Goal: Information Seeking & Learning: Learn about a topic

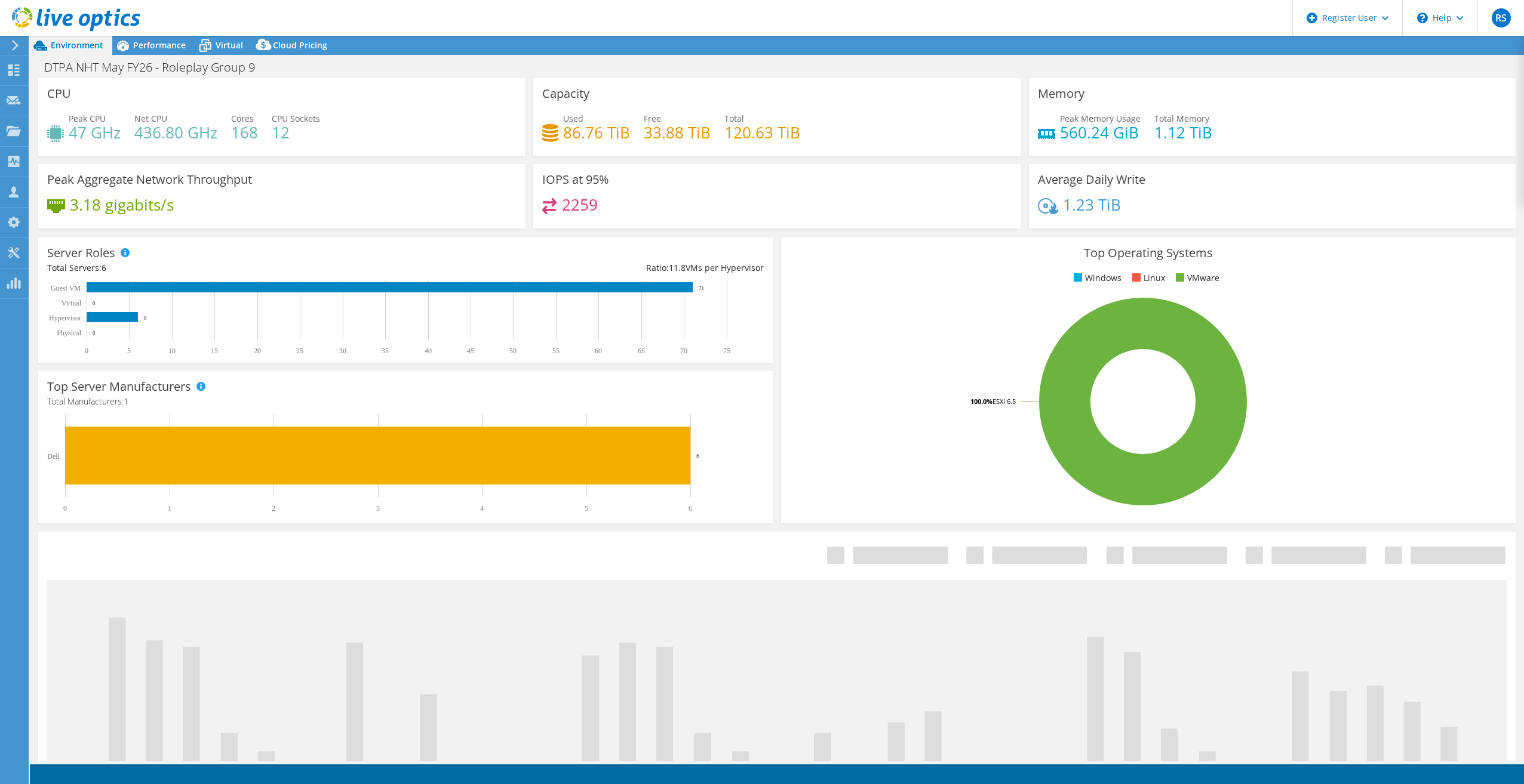
select select "USEast"
select select "EUR"
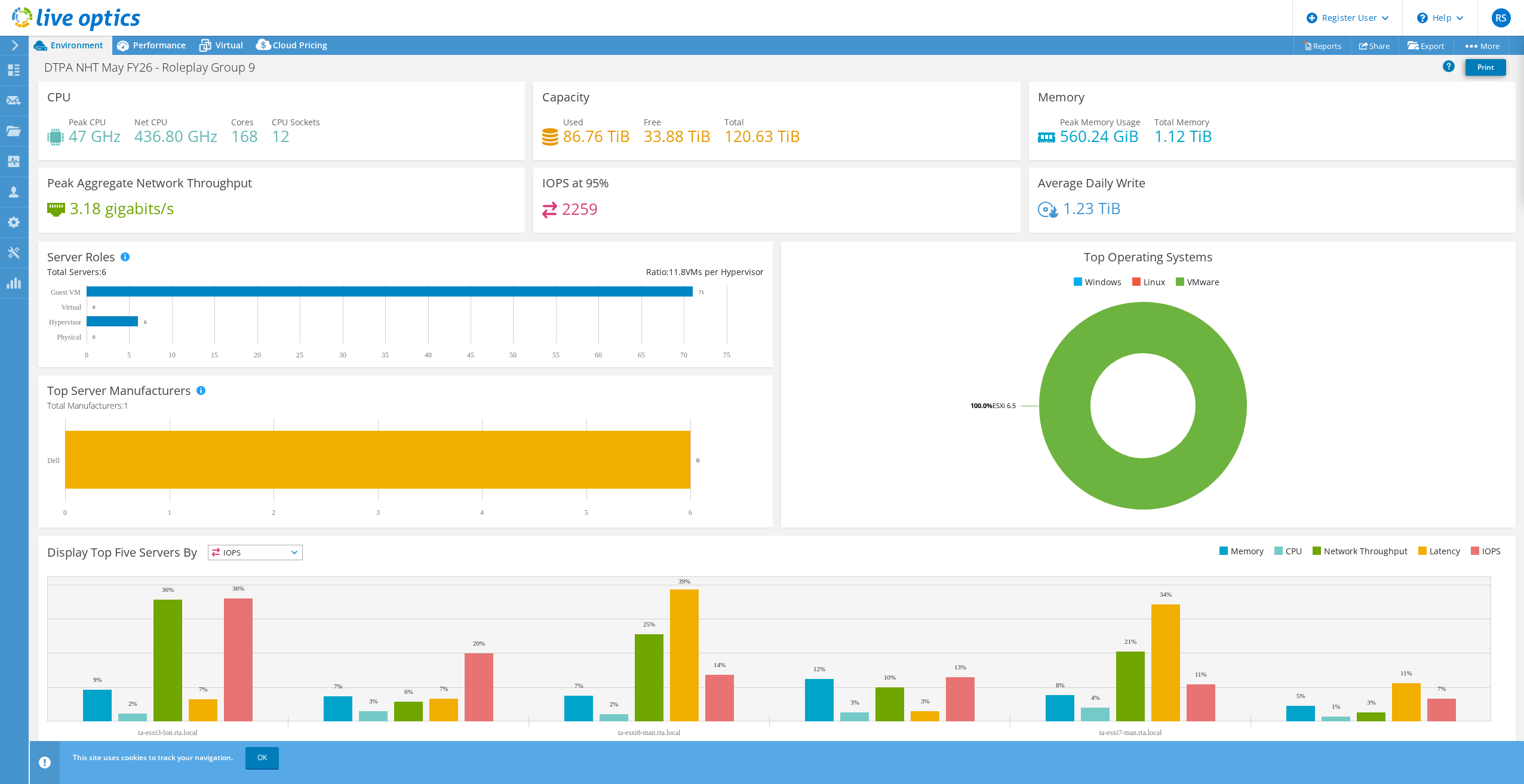
click at [96, 35] on div at bounding box center [70, 20] width 140 height 40
click at [120, 42] on icon at bounding box center [123, 46] width 12 height 10
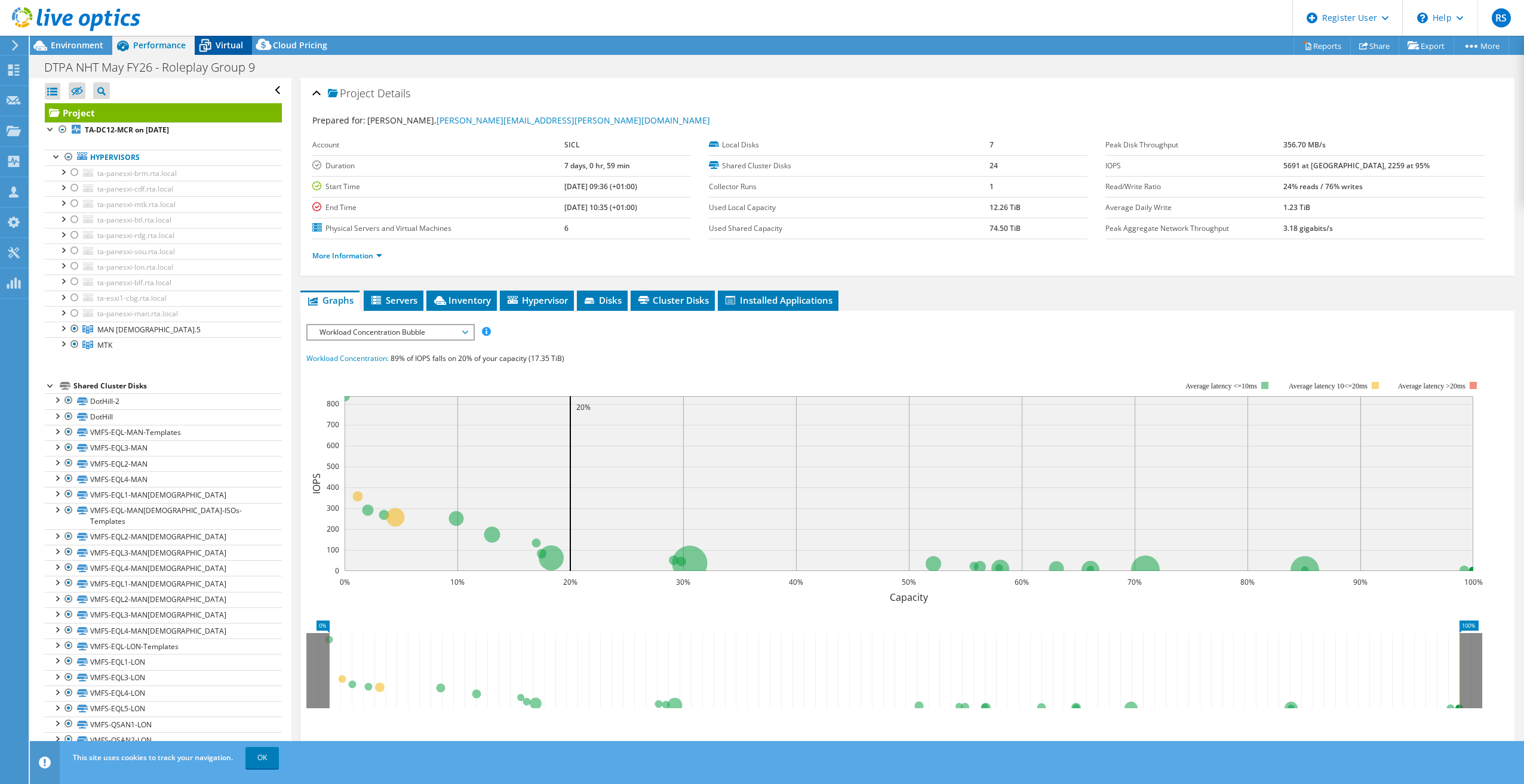
click at [202, 46] on icon at bounding box center [205, 45] width 21 height 21
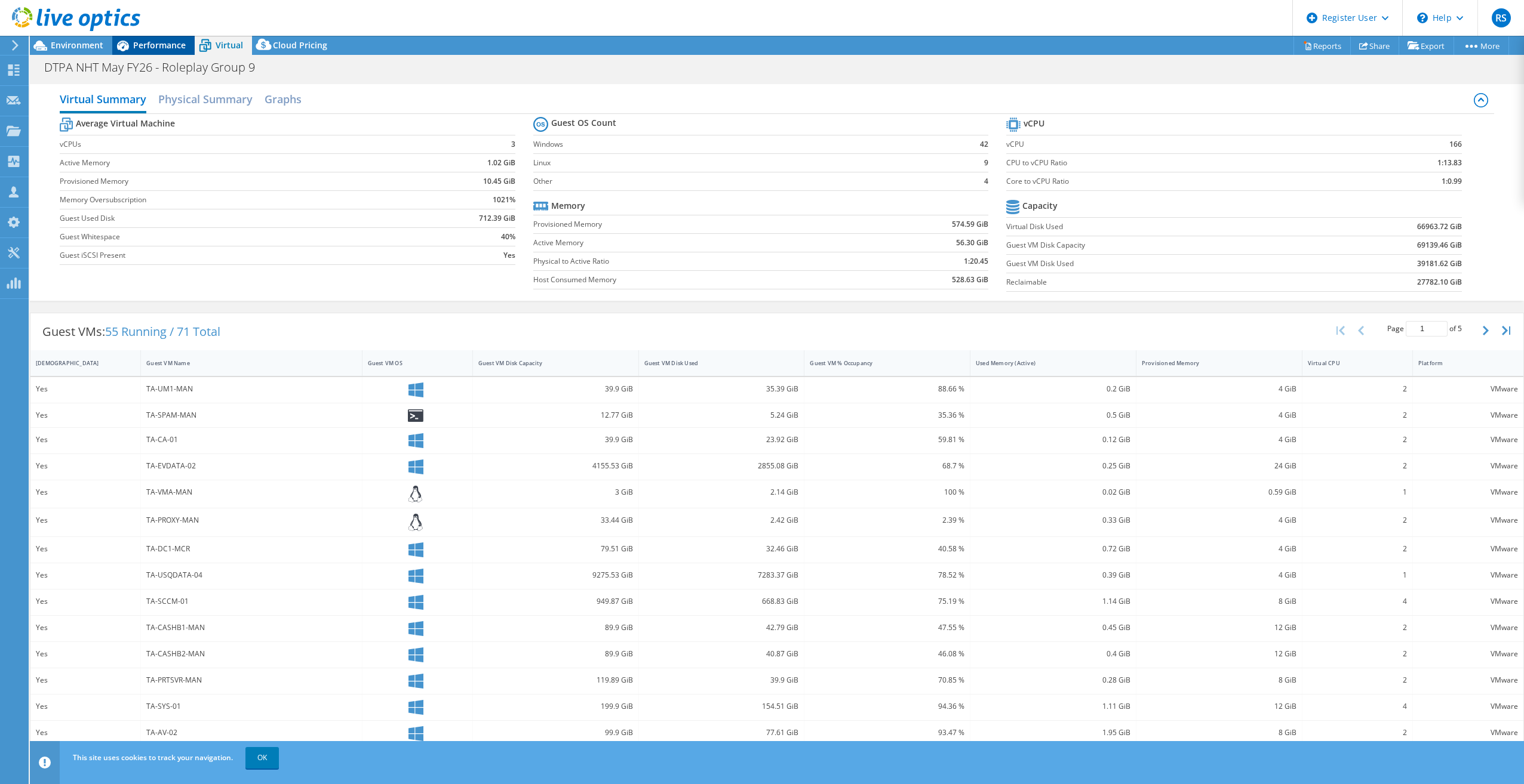
click at [125, 43] on icon at bounding box center [123, 46] width 12 height 10
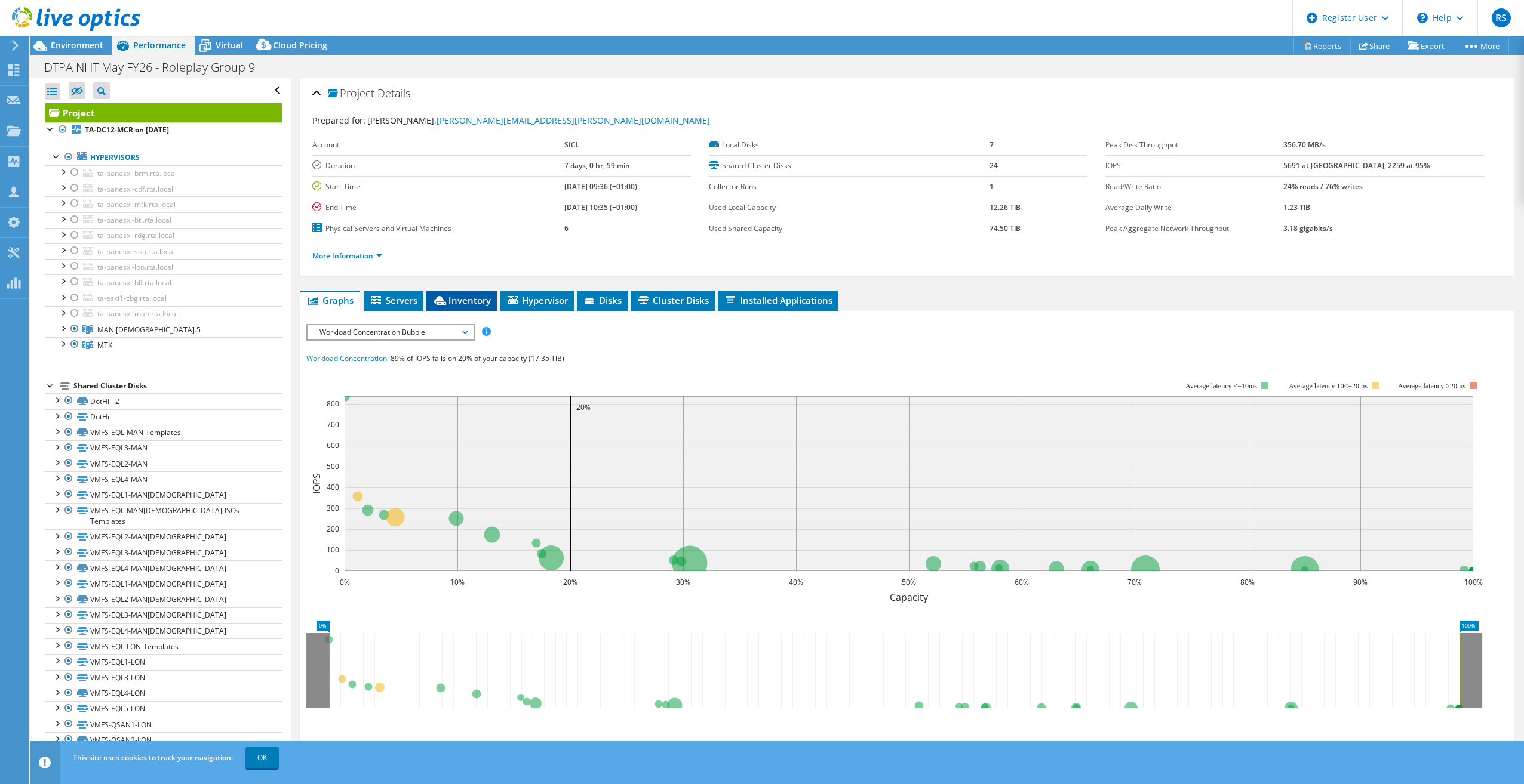
click at [430, 297] on li "Inventory" at bounding box center [461, 300] width 71 height 20
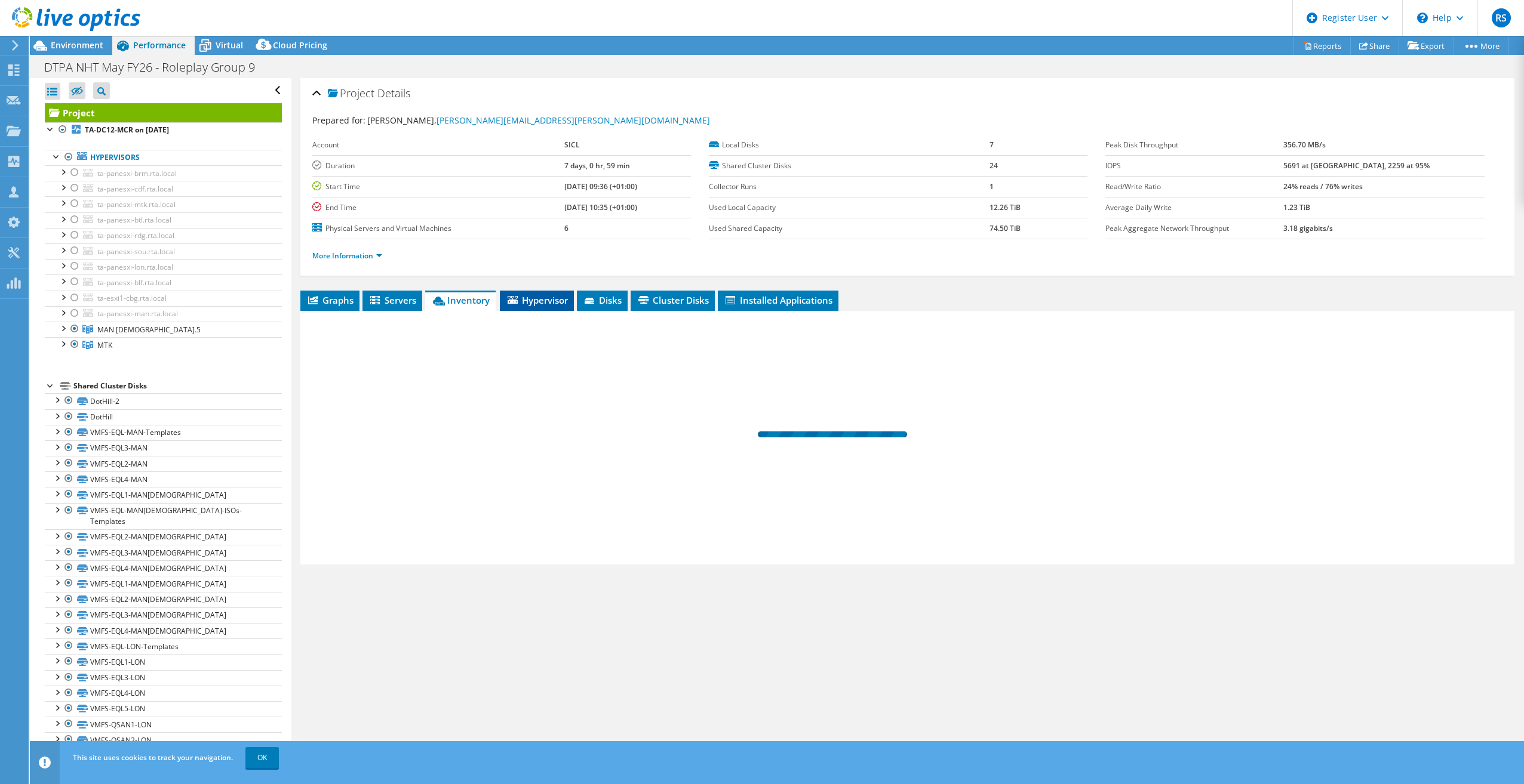
click at [525, 301] on span "Hypervisor" at bounding box center [536, 300] width 62 height 12
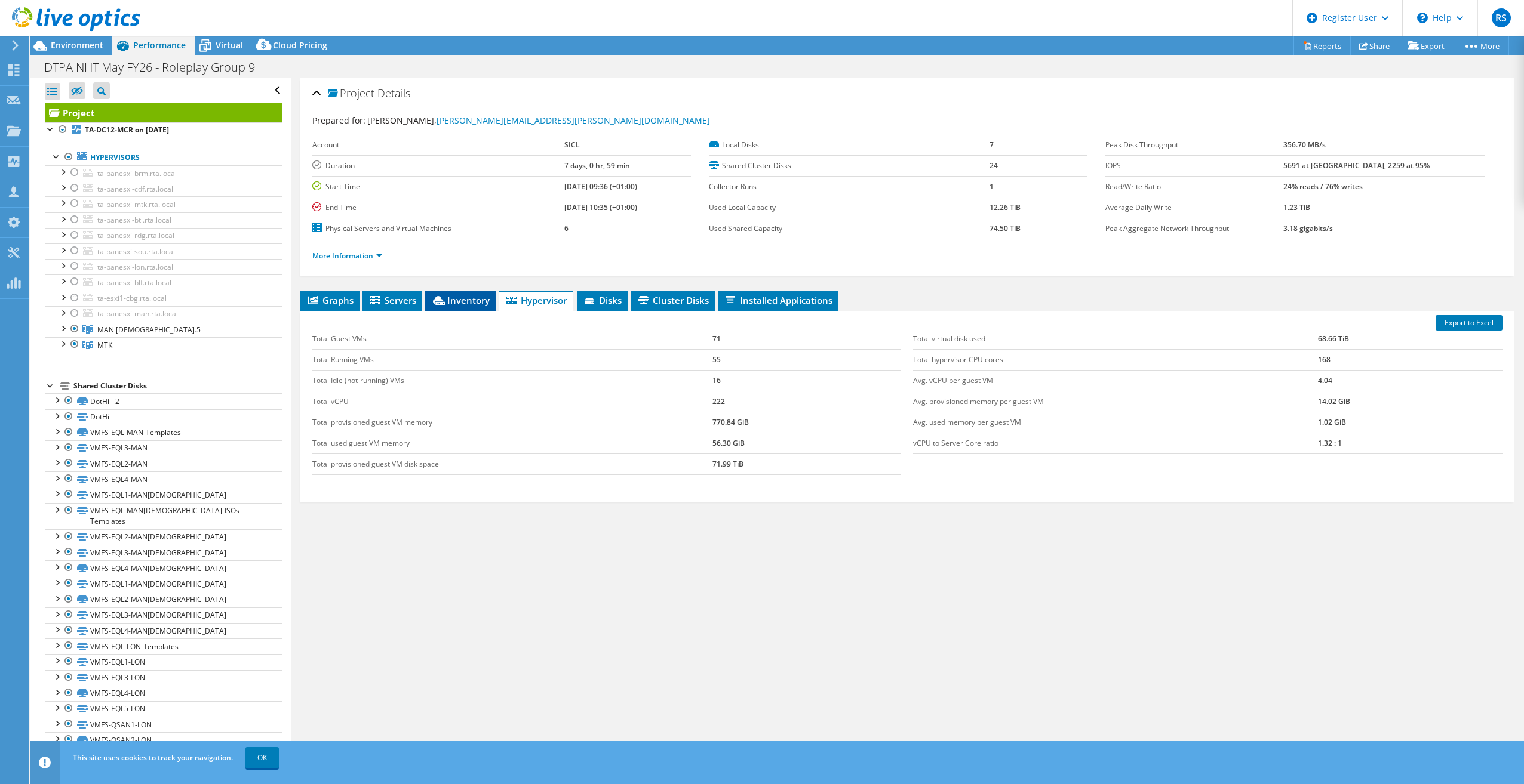
click at [459, 303] on span "Inventory" at bounding box center [460, 300] width 58 height 12
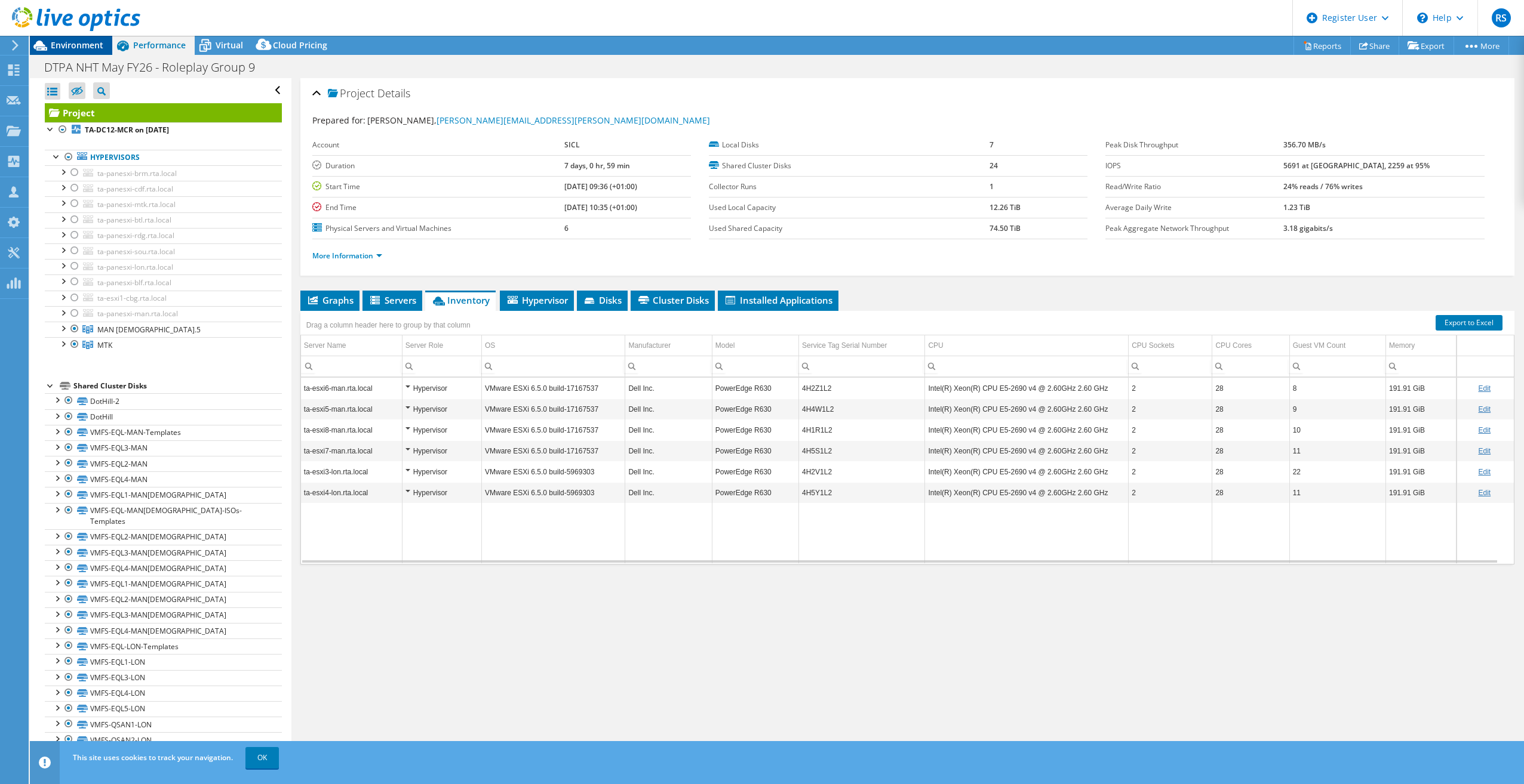
click at [85, 51] on span "Environment" at bounding box center [77, 44] width 52 height 11
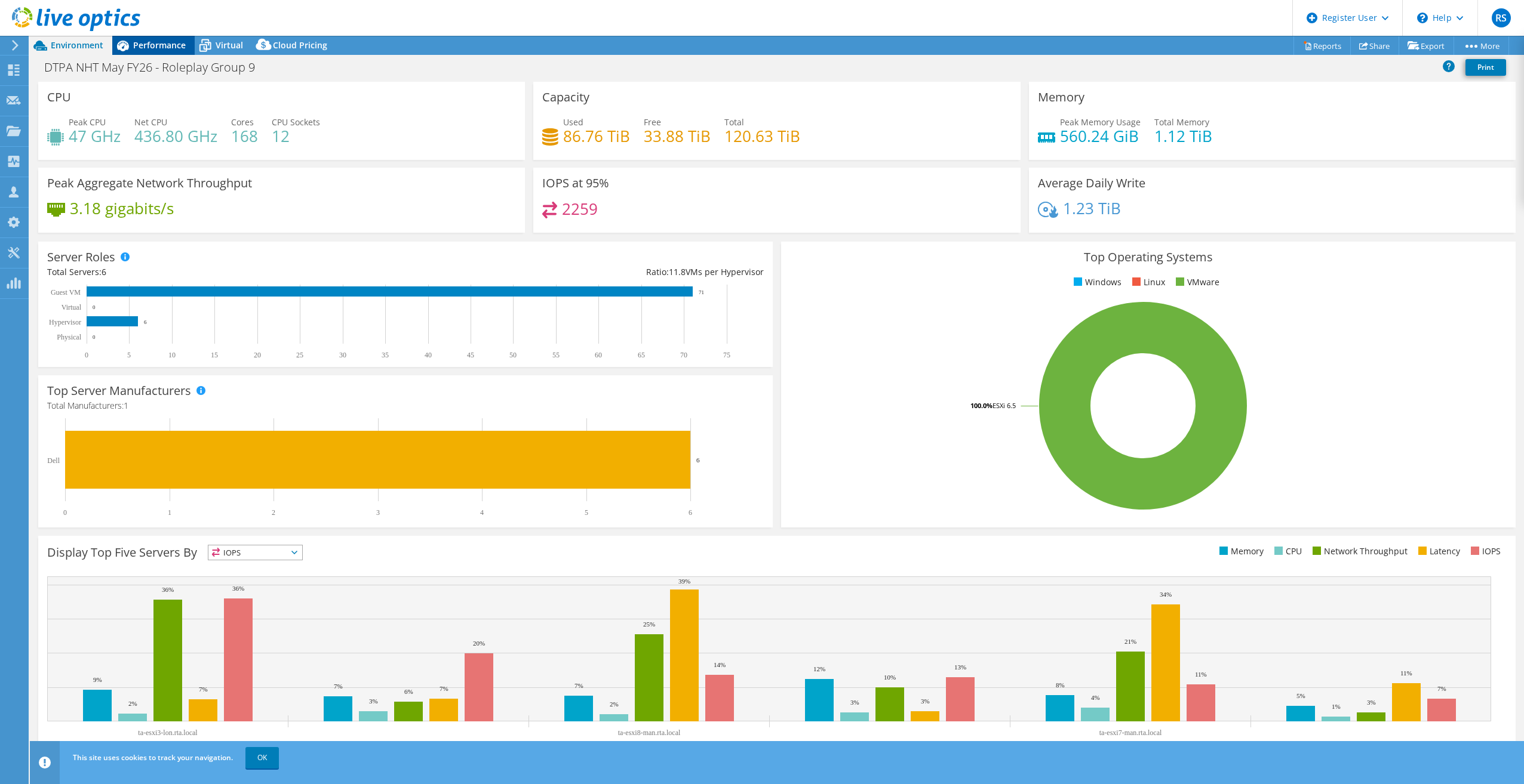
click at [174, 48] on span "Performance" at bounding box center [160, 44] width 52 height 11
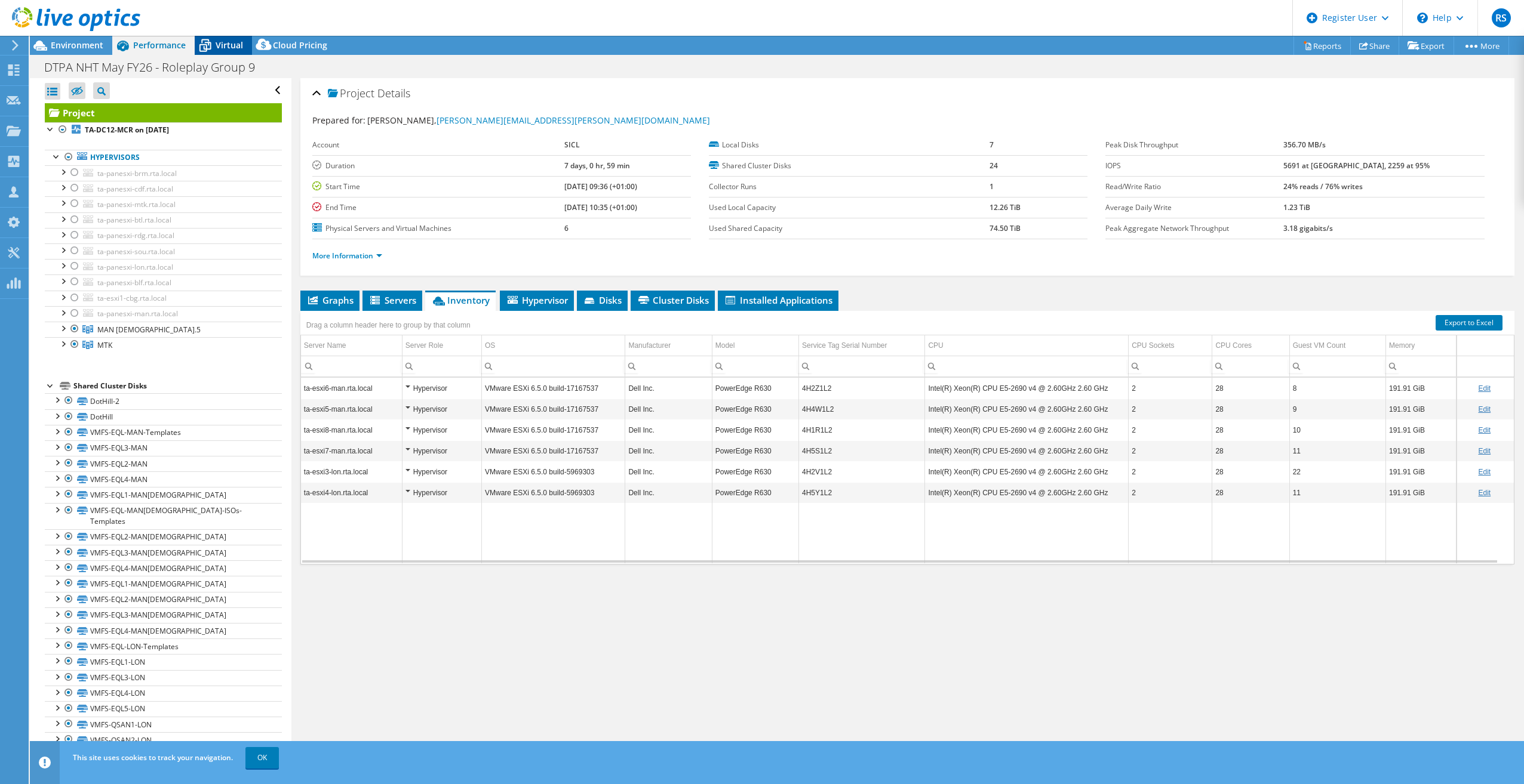
click at [229, 54] on div "Virtual" at bounding box center [223, 45] width 58 height 19
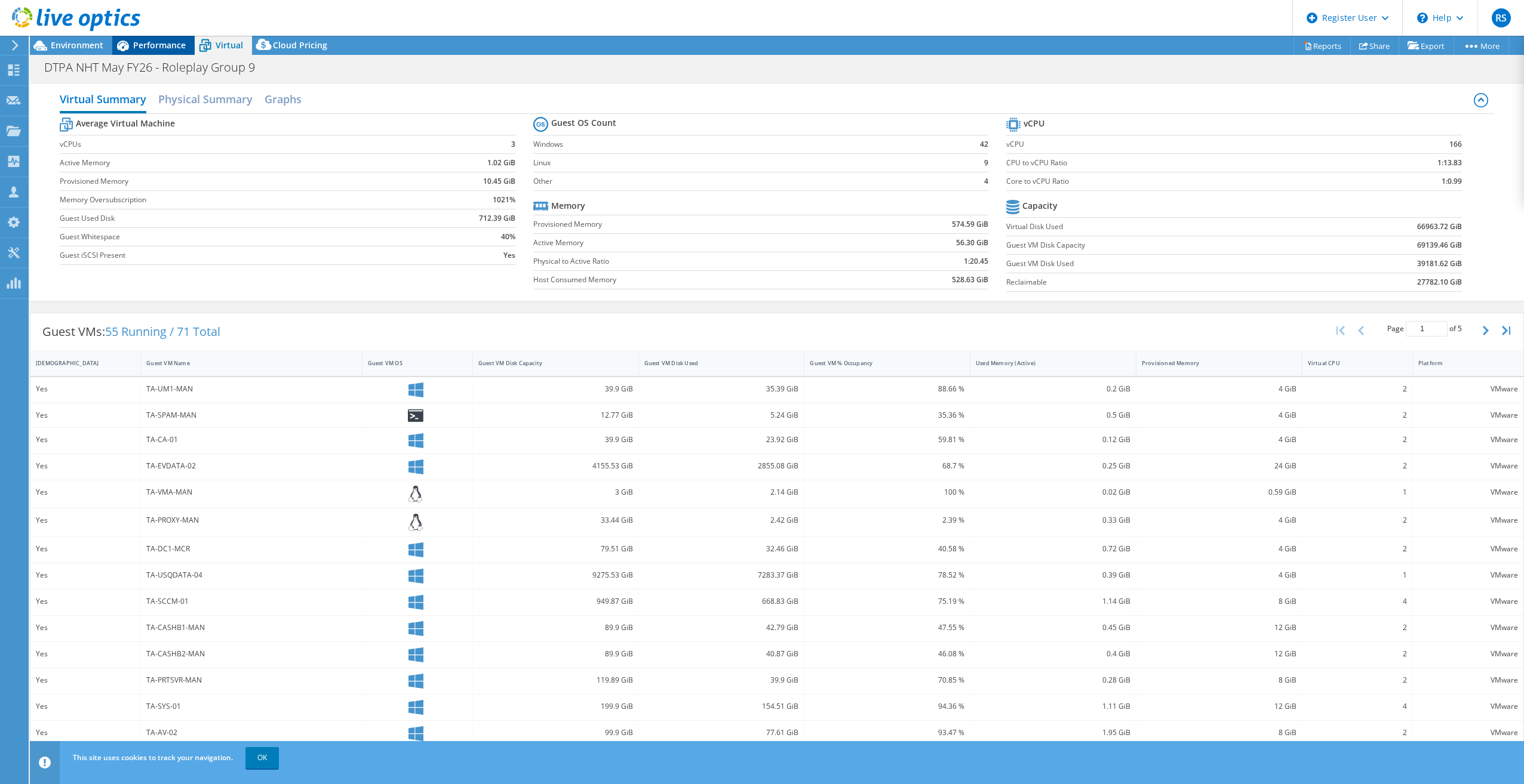
click at [155, 44] on span "Performance" at bounding box center [160, 44] width 52 height 11
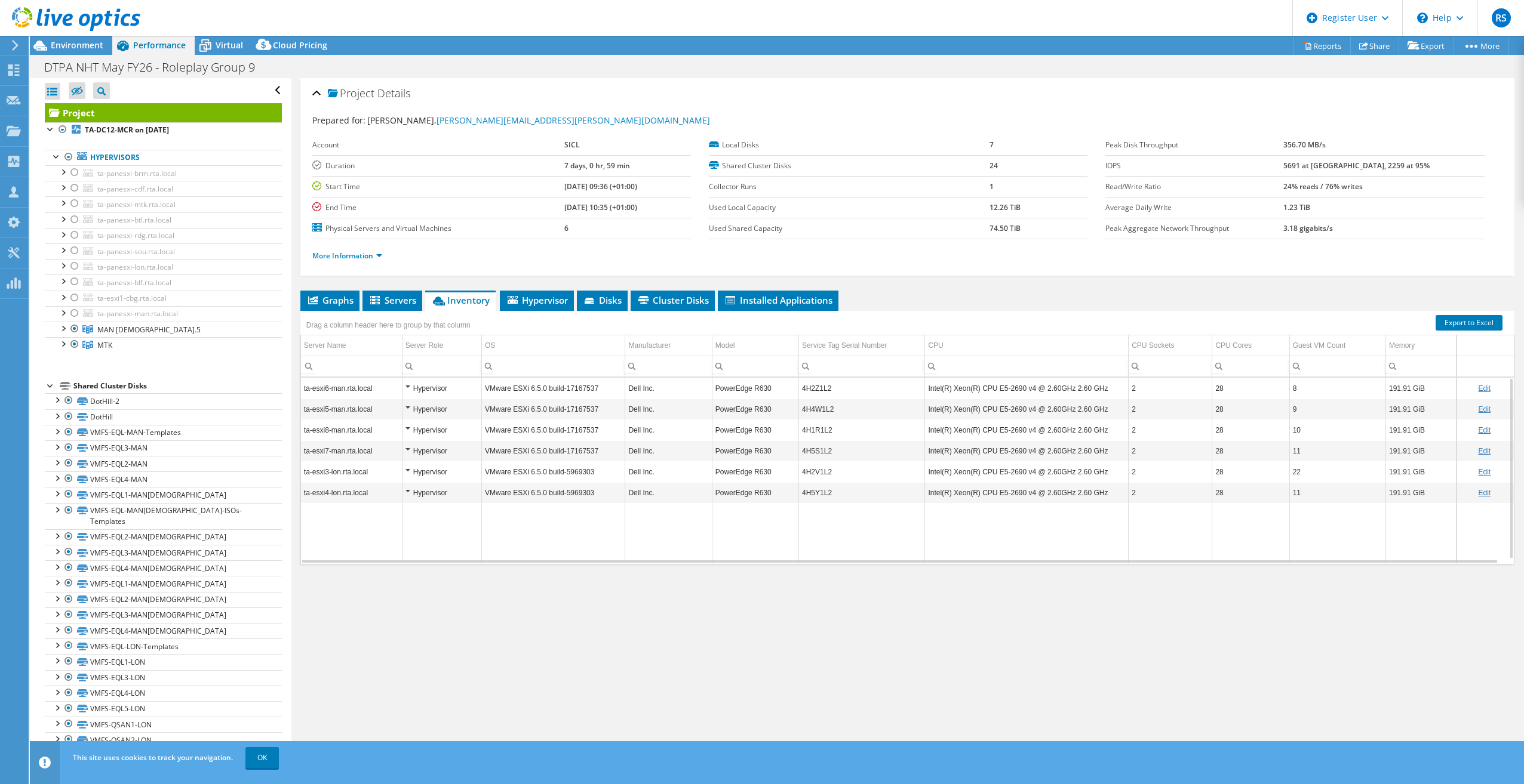
click at [1035, 386] on td "Intel(R) Xeon(R) CPU E5-2690 v4 @ 2.60GHz 2.60 GHz" at bounding box center [1026, 388] width 203 height 21
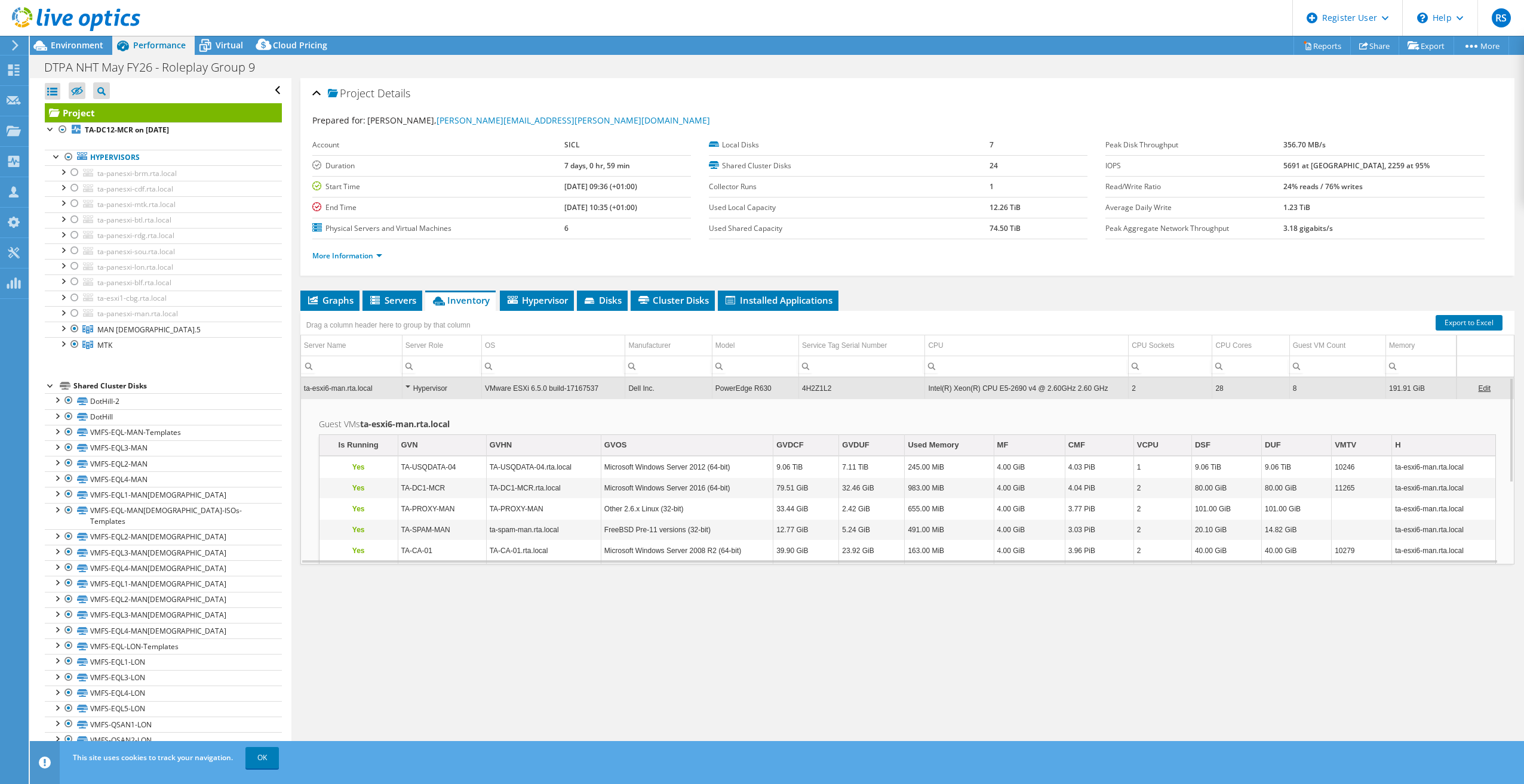
click at [1111, 201] on label "Average Daily Write" at bounding box center [1194, 208] width 178 height 12
click at [94, 51] on span "Environment" at bounding box center [77, 44] width 52 height 11
